Goal: Complete application form

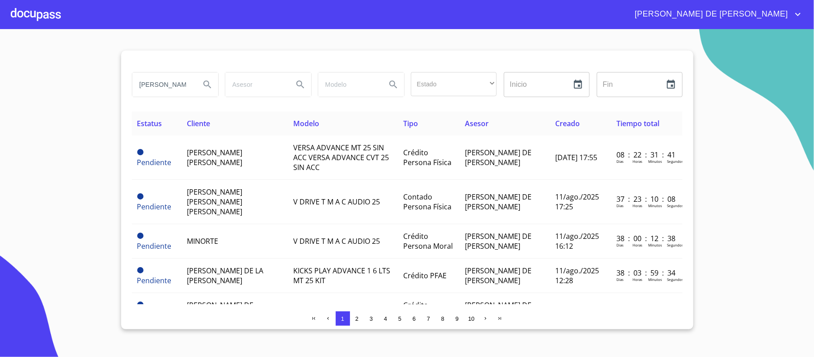
type input "[PERSON_NAME] ri"
click at [201, 84] on button "Search" at bounding box center [207, 84] width 21 height 21
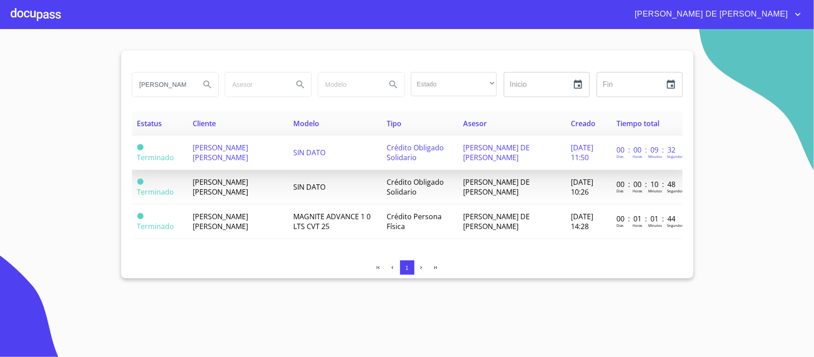
click at [224, 147] on span "[PERSON_NAME] [PERSON_NAME]" at bounding box center [220, 153] width 55 height 20
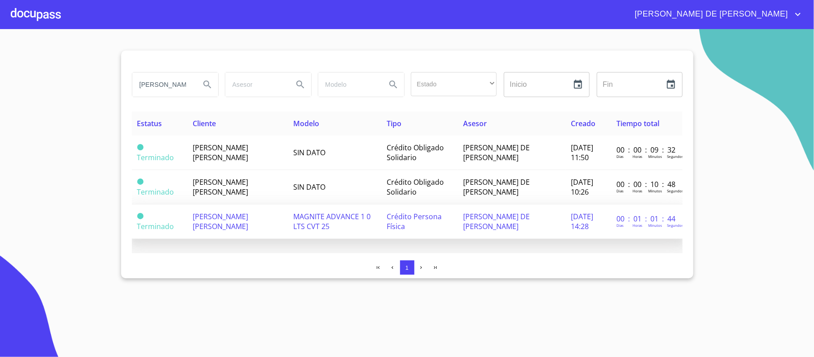
click at [233, 228] on span "[PERSON_NAME] [PERSON_NAME]" at bounding box center [220, 222] width 55 height 20
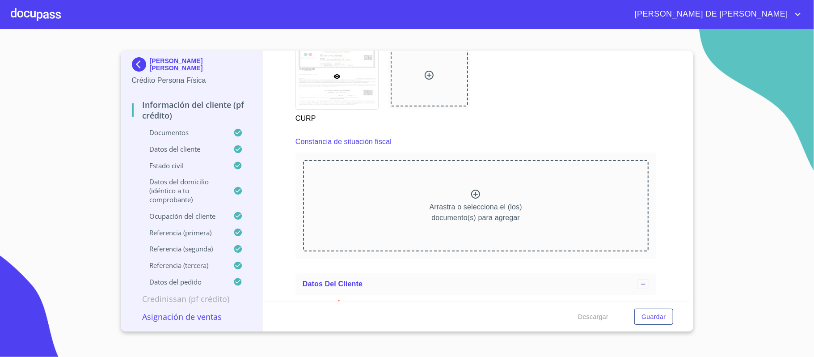
scroll to position [1887, 0]
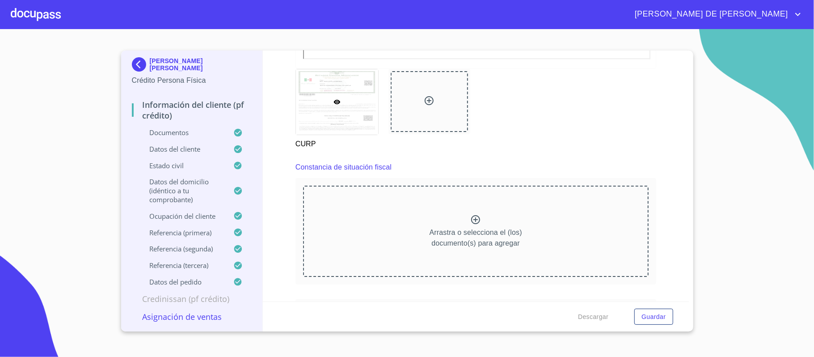
click at [469, 215] on div "Arrastra o selecciona el (los) documento(s) para agregar" at bounding box center [476, 231] width 346 height 91
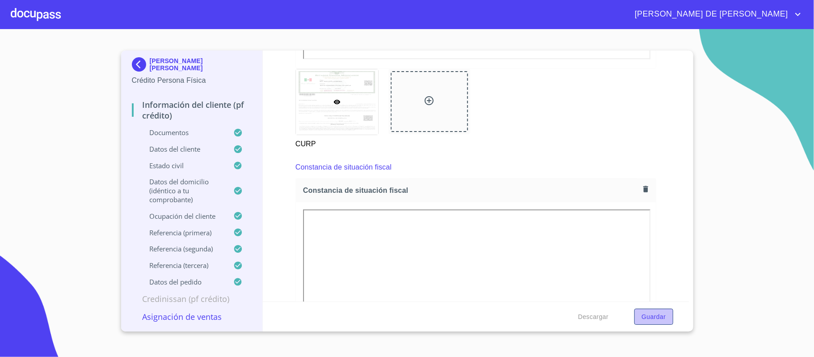
click at [653, 315] on span "Guardar" at bounding box center [654, 316] width 24 height 11
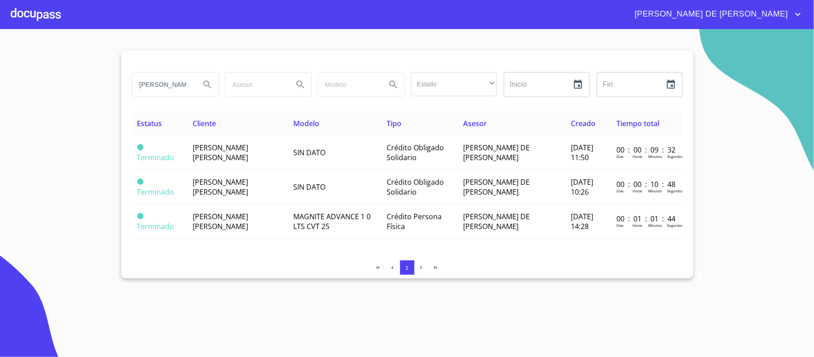
click at [27, 13] on div at bounding box center [36, 14] width 50 height 29
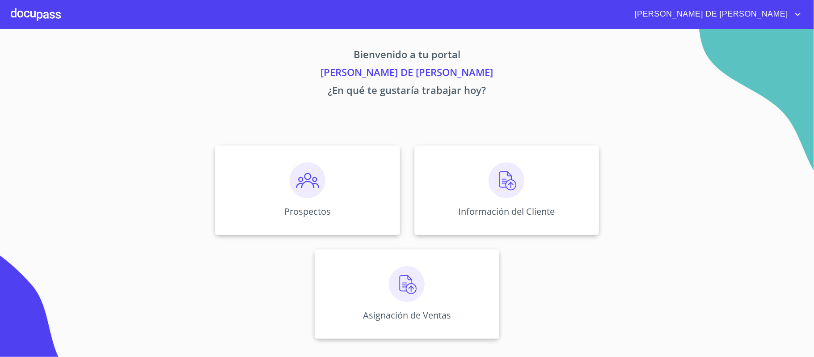
click at [417, 290] on img at bounding box center [407, 284] width 36 height 36
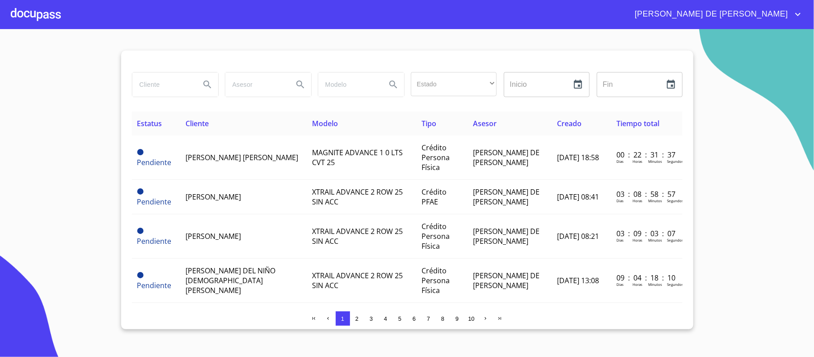
click at [183, 85] on input "search" at bounding box center [162, 84] width 61 height 24
click at [203, 81] on icon "Search" at bounding box center [207, 84] width 11 height 11
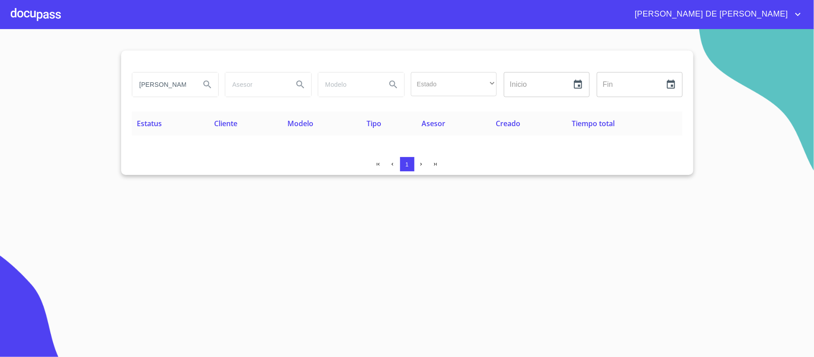
click at [187, 88] on input "[PERSON_NAME]" at bounding box center [162, 84] width 61 height 24
type input "[PERSON_NAME] RI"
click at [202, 87] on icon "Search" at bounding box center [207, 84] width 11 height 11
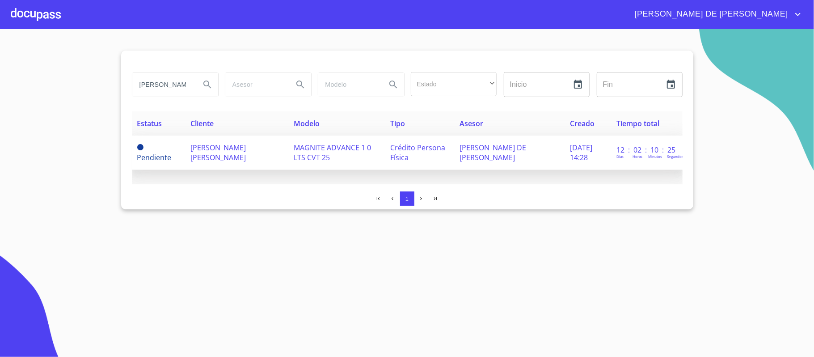
click at [182, 156] on td "Pendiente" at bounding box center [159, 153] width 54 height 34
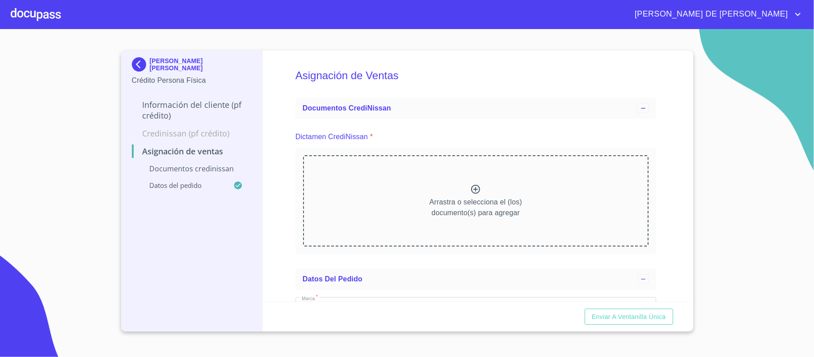
click at [471, 194] on icon at bounding box center [476, 189] width 11 height 11
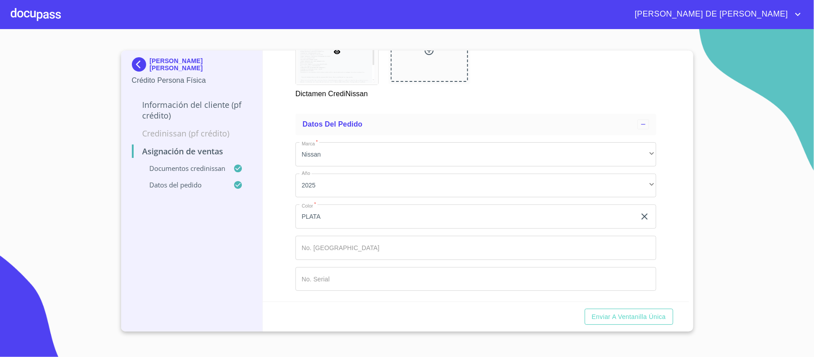
scroll to position [603, 0]
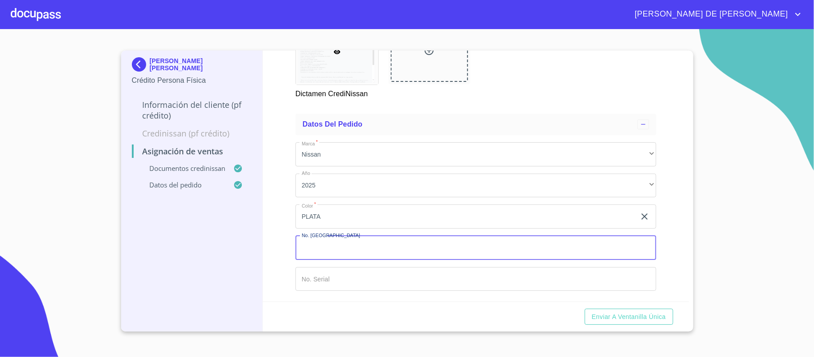
click at [360, 254] on input "Marca   *" at bounding box center [476, 248] width 361 height 24
type input "149266"
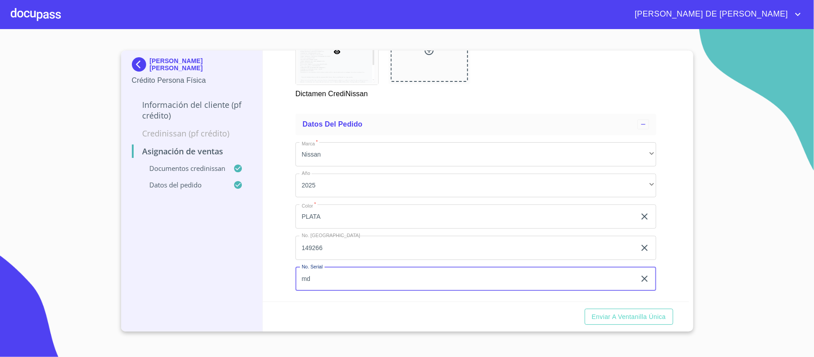
type input "m"
type input "[US_VEHICLE_IDENTIFICATION_NUMBER]"
click at [648, 315] on span "Enviar a Ventanilla única" at bounding box center [629, 316] width 74 height 11
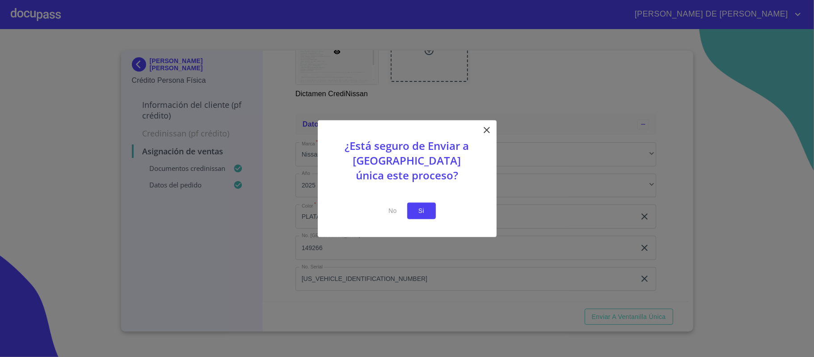
click at [426, 212] on span "Si" at bounding box center [422, 210] width 14 height 11
